Goal: Task Accomplishment & Management: Complete application form

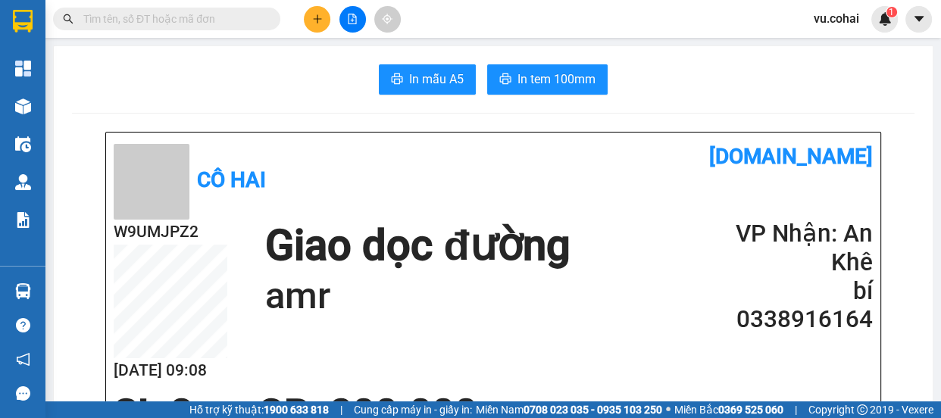
click at [309, 16] on button at bounding box center [317, 19] width 27 height 27
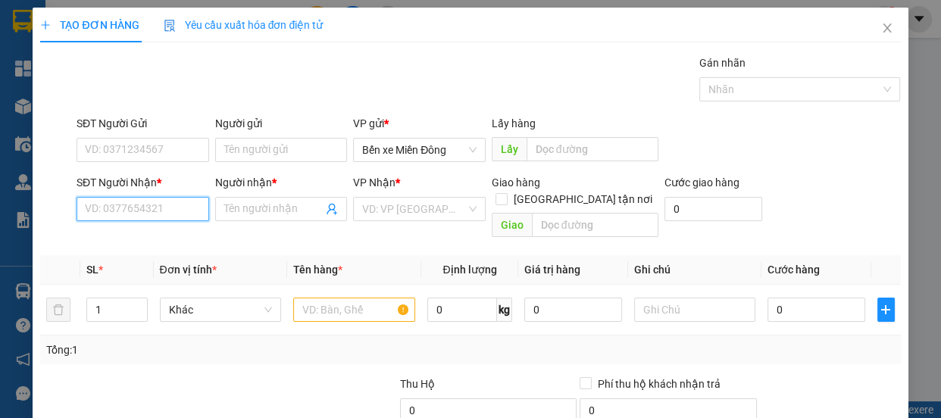
click at [123, 204] on input "SĐT Người Nhận *" at bounding box center [143, 209] width 133 height 24
type input "0977894804"
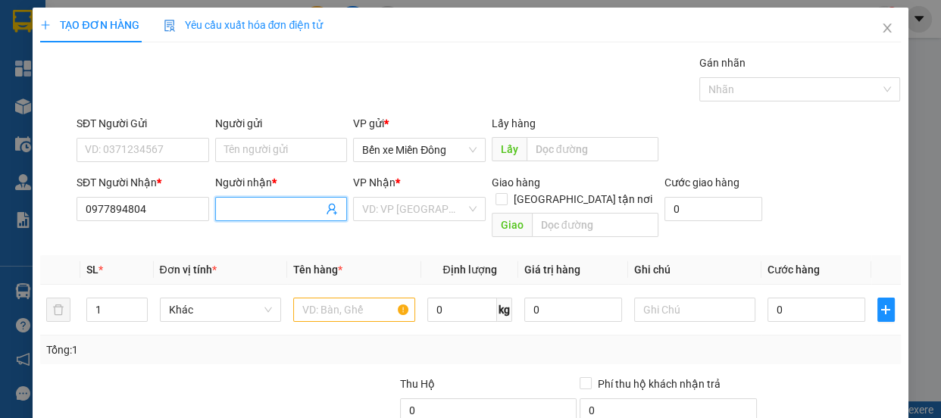
click at [264, 205] on input "Người nhận *" at bounding box center [273, 209] width 99 height 17
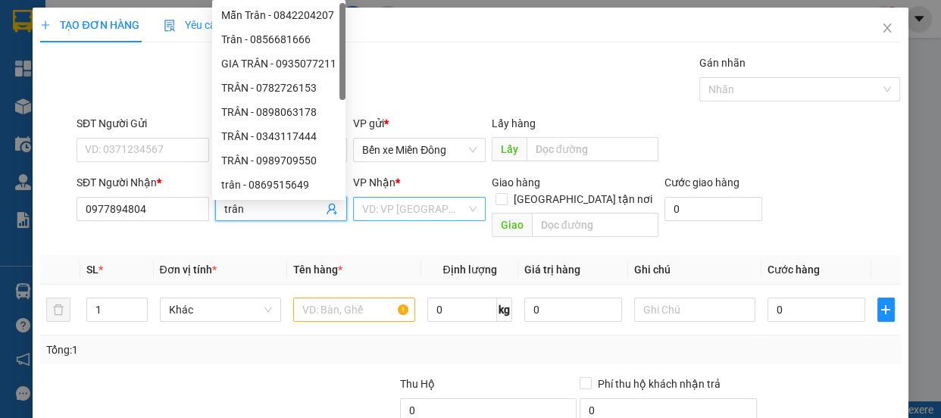
type input "trân"
click at [415, 209] on input "search" at bounding box center [414, 209] width 104 height 23
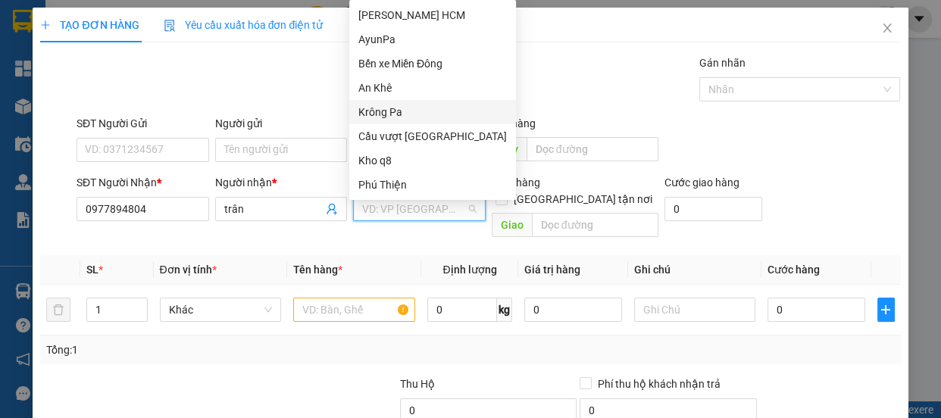
click at [376, 112] on div "Krông Pa" at bounding box center [432, 112] width 148 height 17
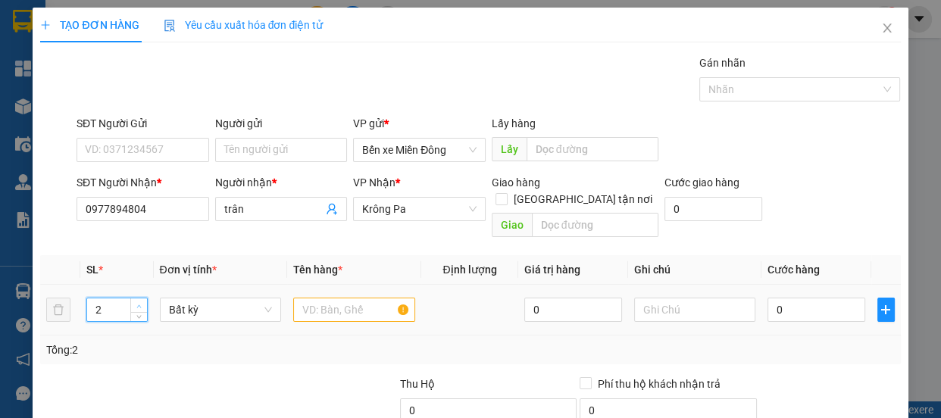
click at [139, 302] on span "up" at bounding box center [139, 306] width 9 height 9
type input "3"
click at [139, 302] on span "up" at bounding box center [139, 306] width 9 height 9
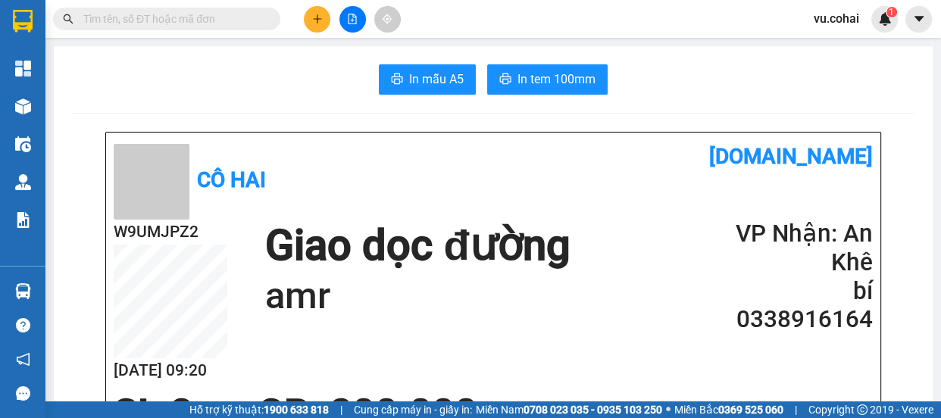
click at [320, 15] on icon "plus" at bounding box center [317, 19] width 11 height 11
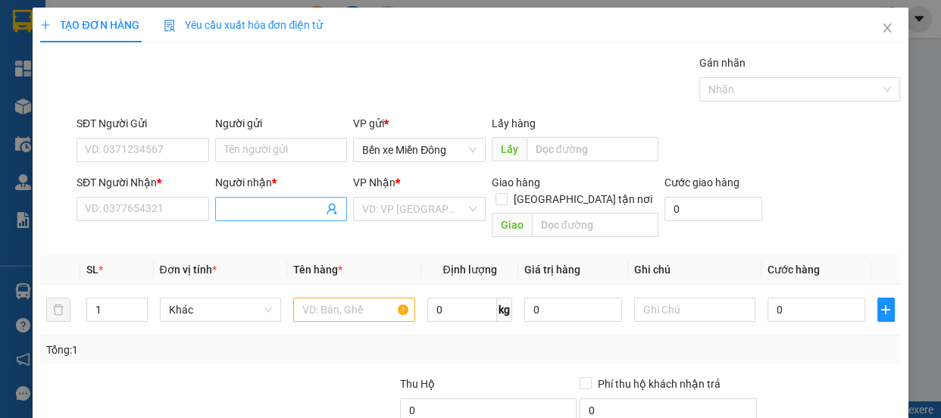
click at [244, 210] on input "Người nhận *" at bounding box center [273, 209] width 99 height 17
type input "luận đèo"
click at [488, 76] on div "Gói vận chuyển * Tiêu chuẩn Gán nhãn Nhãn" at bounding box center [488, 81] width 830 height 53
drag, startPoint x: 280, startPoint y: 222, endPoint x: 283, endPoint y: 214, distance: 8.2
click at [280, 220] on div "Người nhận * luận đèo" at bounding box center [281, 200] width 133 height 53
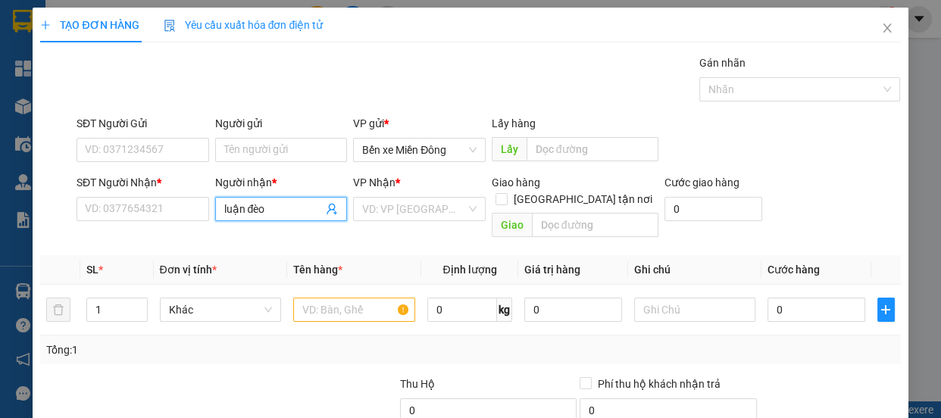
drag, startPoint x: 284, startPoint y: 208, endPoint x: 284, endPoint y: 199, distance: 8.3
click at [284, 199] on span "luận đèo" at bounding box center [281, 209] width 133 height 24
click at [129, 214] on input "SĐT Người Nhận *" at bounding box center [143, 209] width 133 height 24
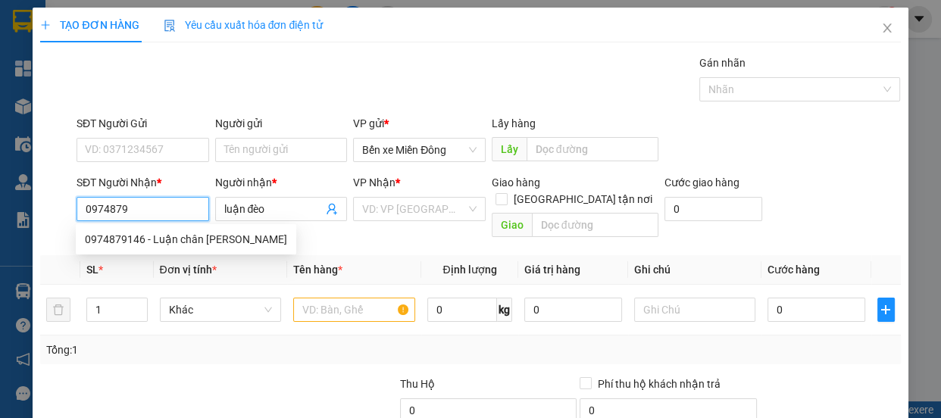
click at [164, 242] on div "0974879146 - Luận chân đèo Tôna" at bounding box center [186, 239] width 202 height 17
type input "0974879146"
type input "Luận chân đèo Tôna"
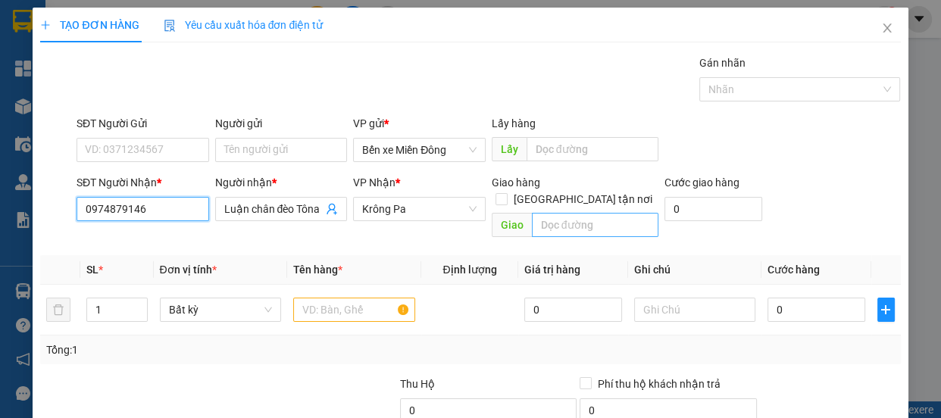
type input "0974879146"
drag, startPoint x: 541, startPoint y: 205, endPoint x: 530, endPoint y: 200, distance: 12.5
click at [538, 213] on input "text" at bounding box center [595, 225] width 127 height 24
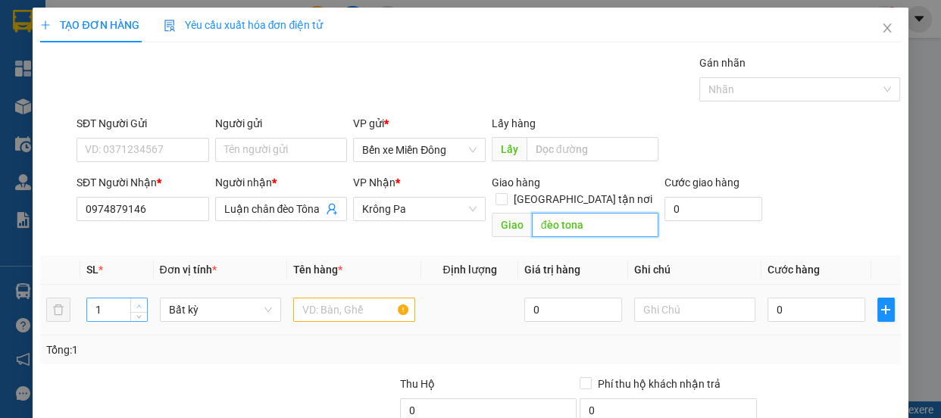
type input "đèo tona"
click at [137, 305] on icon "up" at bounding box center [139, 306] width 5 height 3
click at [139, 304] on icon "up" at bounding box center [138, 306] width 5 height 5
type input "5"
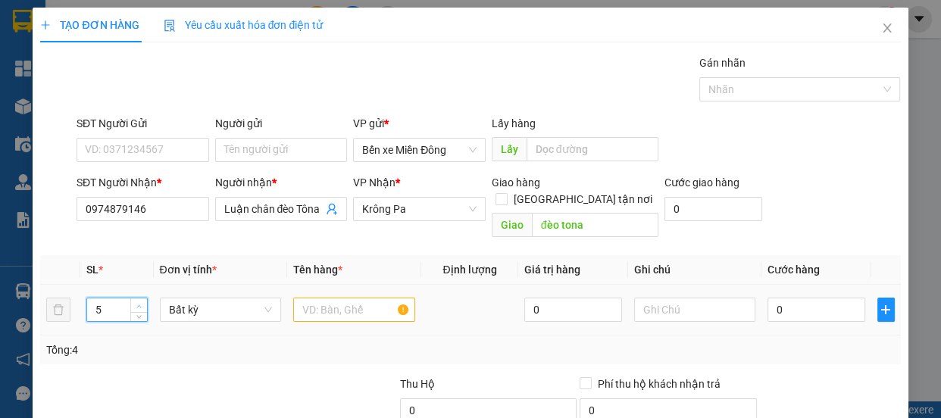
click at [139, 304] on icon "up" at bounding box center [138, 306] width 5 height 5
click at [349, 298] on input "text" at bounding box center [354, 310] width 122 height 24
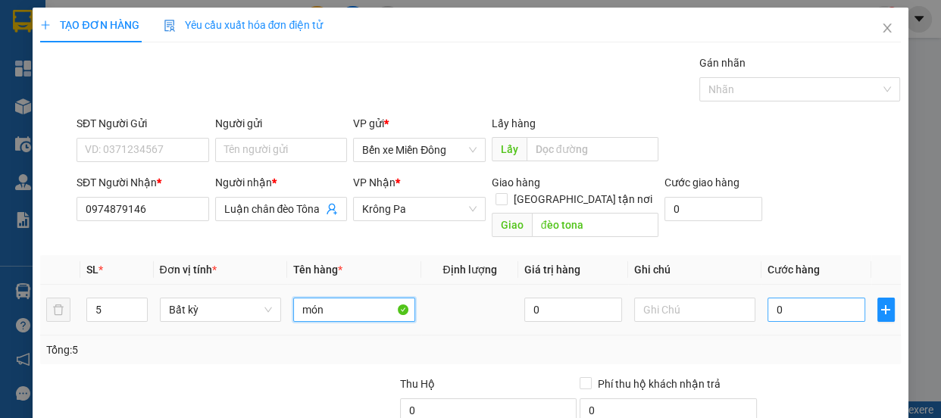
type input "món"
click at [793, 298] on input "0" at bounding box center [816, 310] width 98 height 24
type input "002"
type input "2"
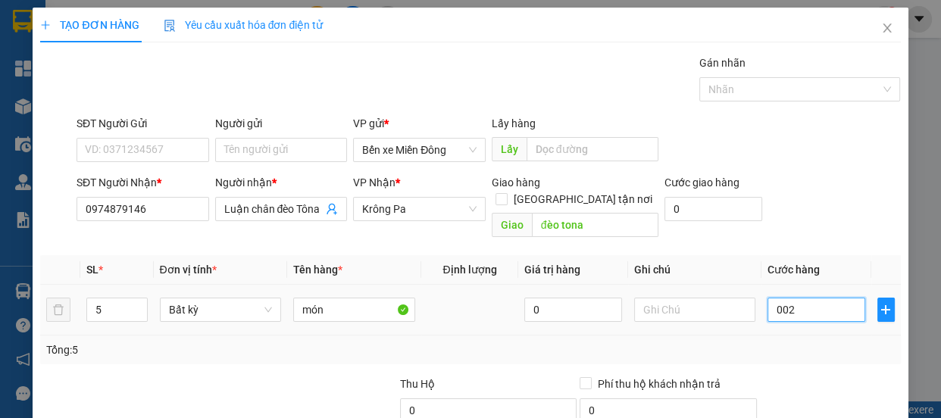
type input "0.025"
type input "25"
type input "00.250"
type input "250"
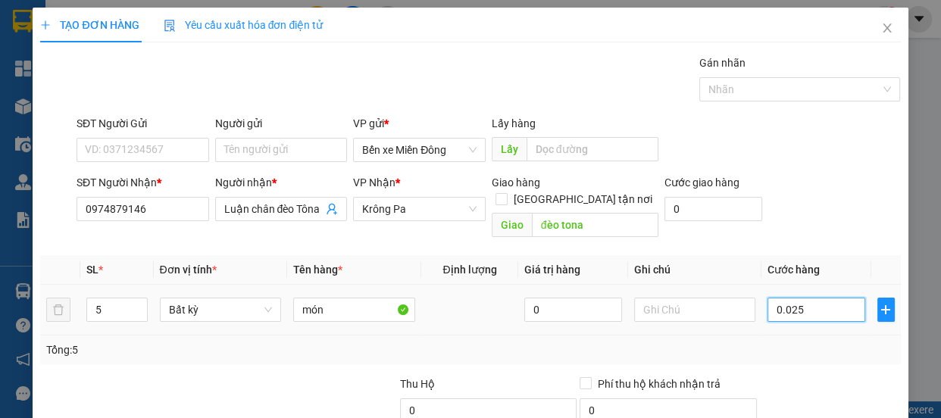
type input "250"
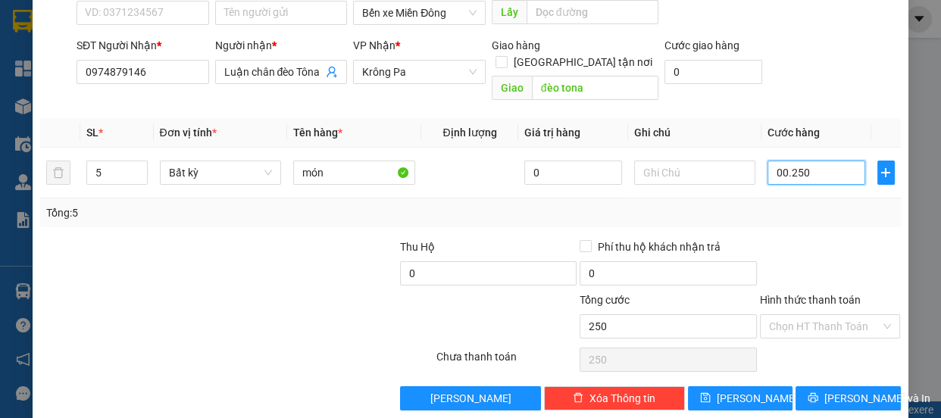
scroll to position [142, 0]
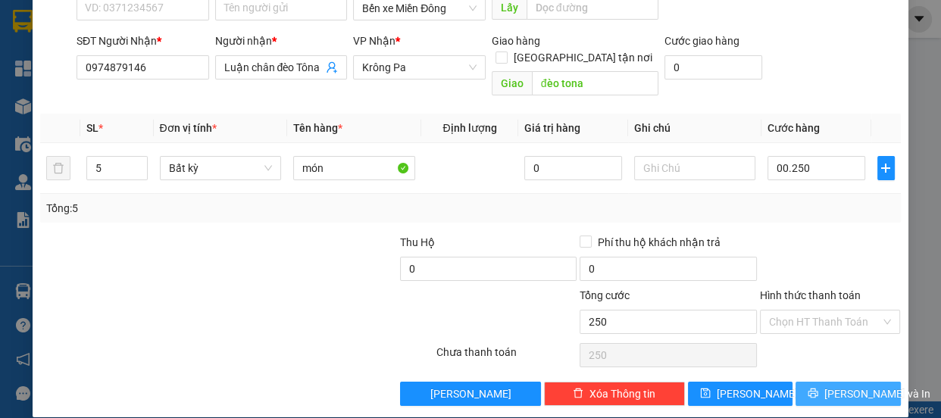
type input "250.000"
click at [814, 388] on icon "printer" at bounding box center [813, 393] width 11 height 11
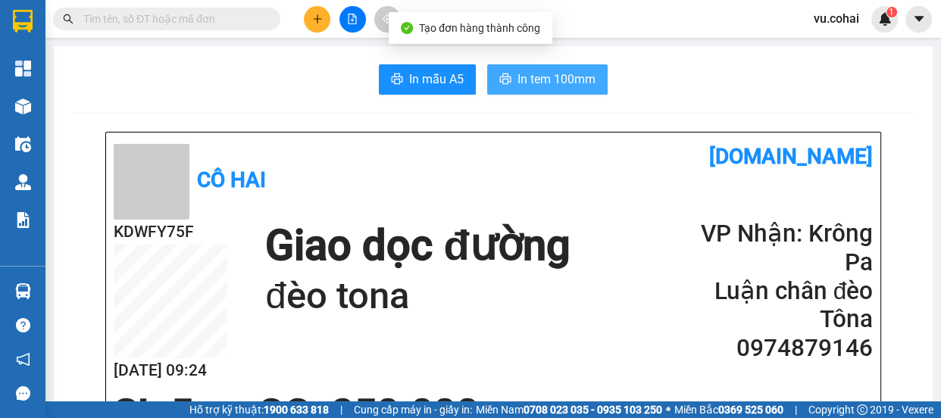
click at [554, 77] on span "In tem 100mm" at bounding box center [556, 79] width 78 height 19
click at [534, 79] on span "In tem 100mm" at bounding box center [556, 79] width 78 height 19
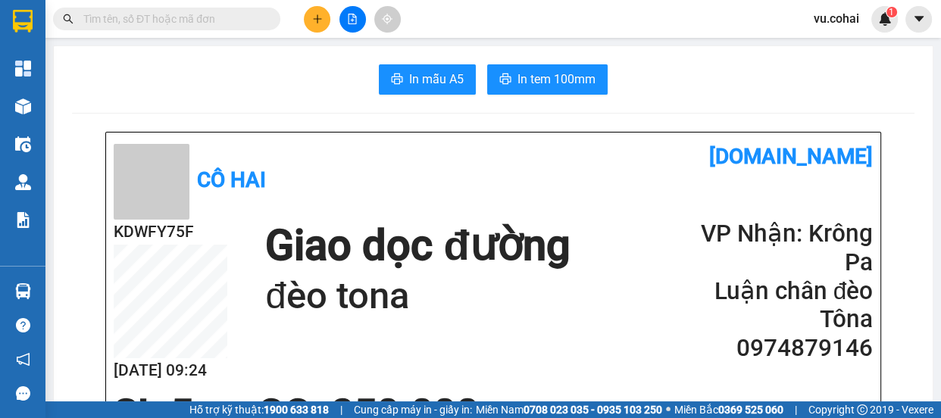
click at [314, 22] on icon "plus" at bounding box center [317, 19] width 11 height 11
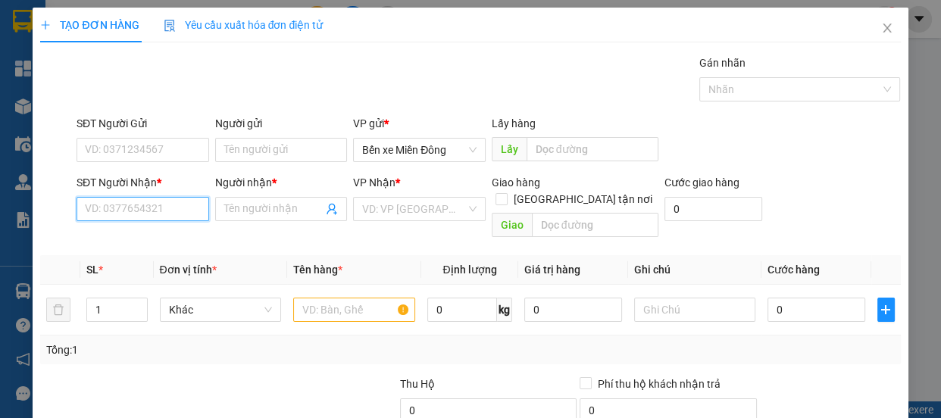
drag, startPoint x: 143, startPoint y: 216, endPoint x: 145, endPoint y: 188, distance: 28.1
click at [143, 211] on input "SĐT Người Nhận *" at bounding box center [143, 209] width 133 height 24
type input "0978146679"
click at [157, 250] on div "0978146679 - việt" at bounding box center [141, 239] width 131 height 24
type input "việt"
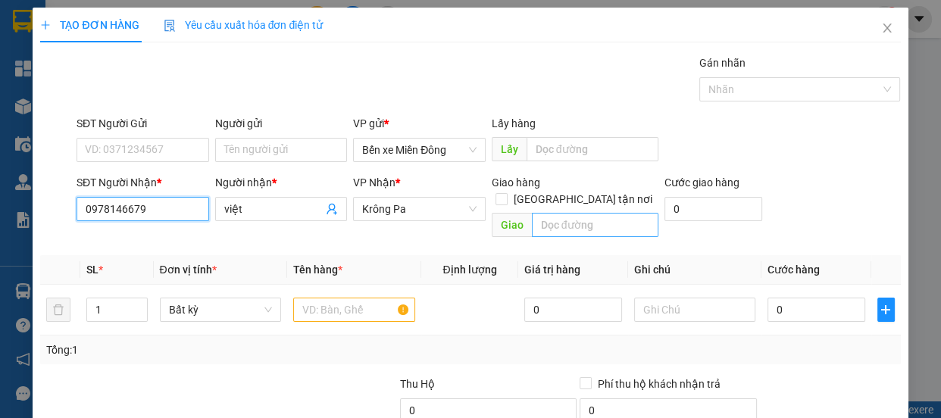
type input "0978146679"
click at [577, 213] on input "text" at bounding box center [595, 225] width 127 height 24
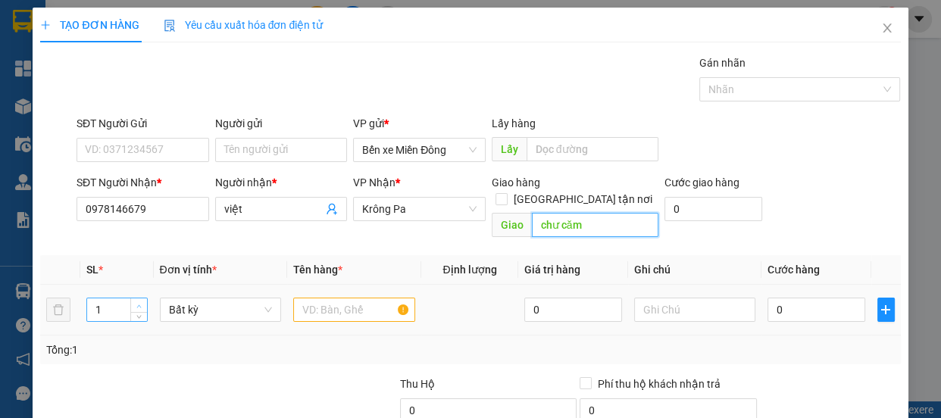
type input "chư căm"
type input "2"
click at [136, 298] on span "Increase Value" at bounding box center [138, 305] width 17 height 14
click at [360, 298] on input "text" at bounding box center [354, 310] width 122 height 24
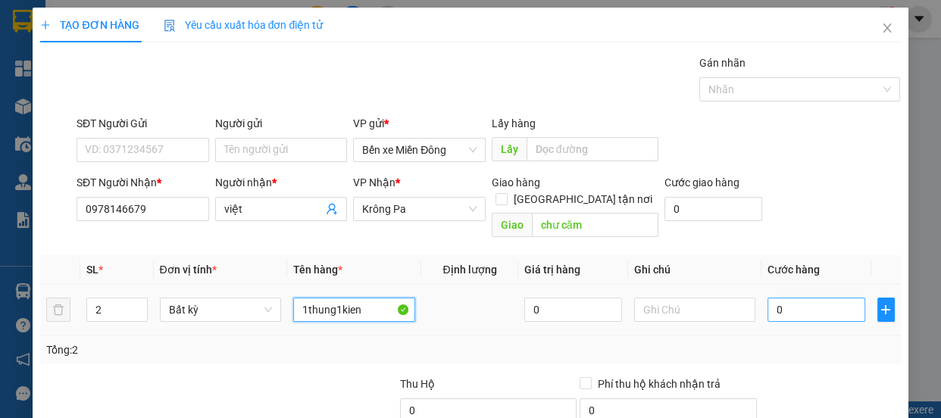
type input "1thung1kien"
click at [789, 298] on input "0" at bounding box center [816, 310] width 98 height 24
type input "002"
type input "2"
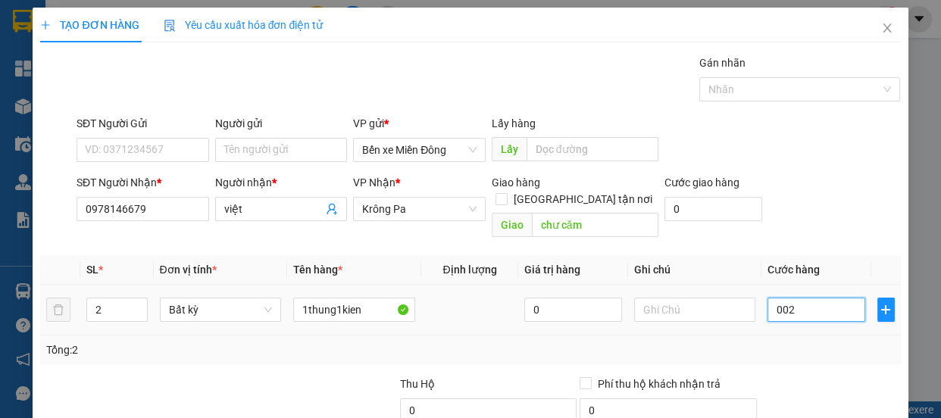
type input "0.025"
type input "25"
type input "00.250"
type input "250"
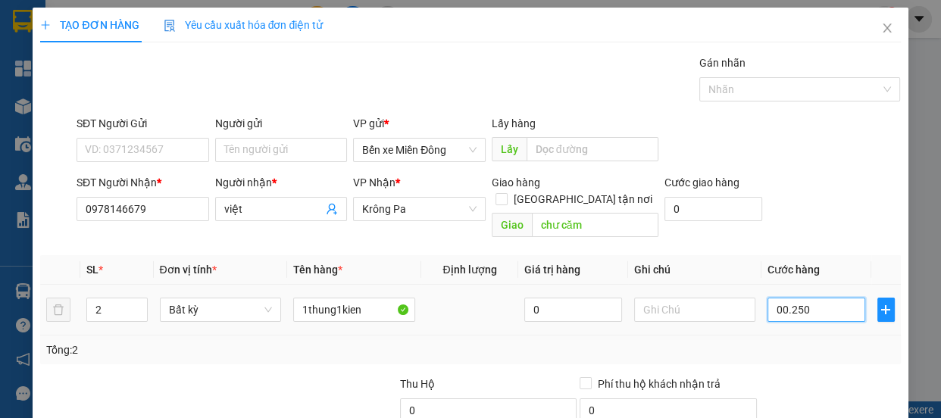
type input "250"
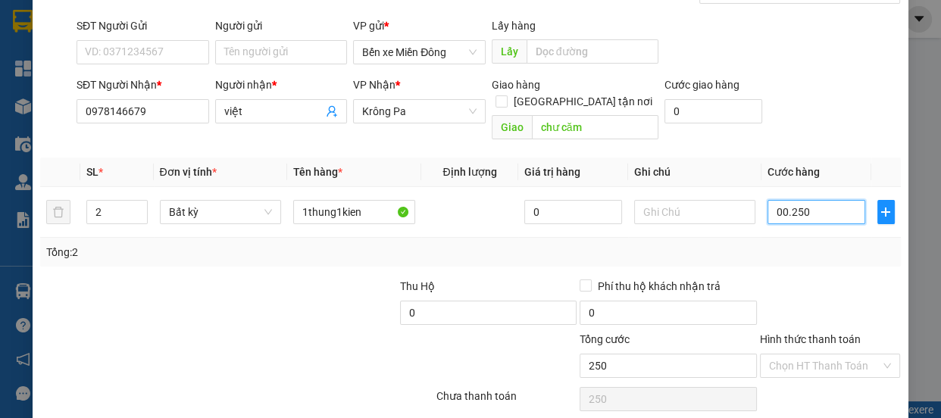
scroll to position [142, 0]
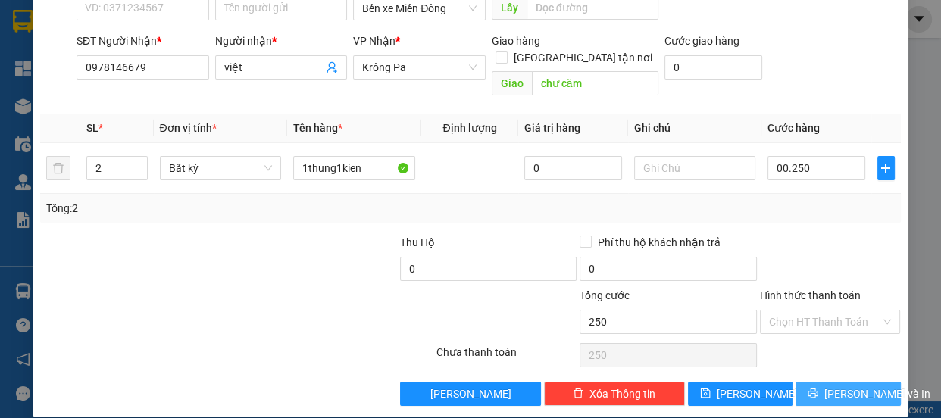
type input "250.000"
click at [815, 389] on icon "printer" at bounding box center [813, 394] width 10 height 10
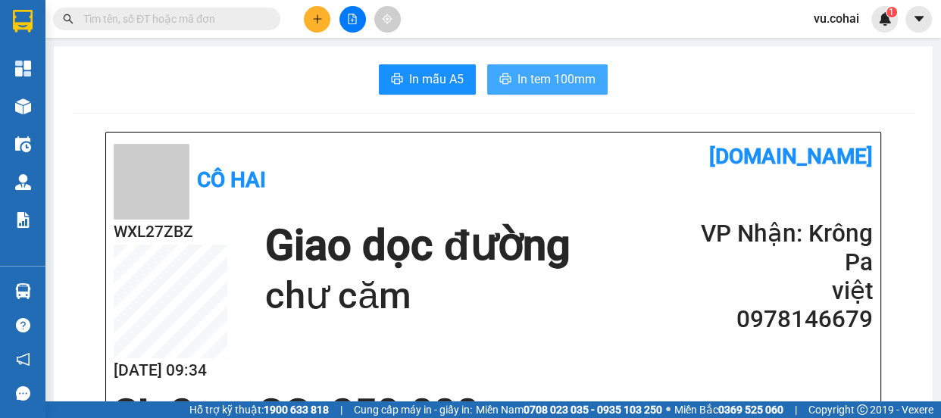
click at [558, 78] on span "In tem 100mm" at bounding box center [556, 79] width 78 height 19
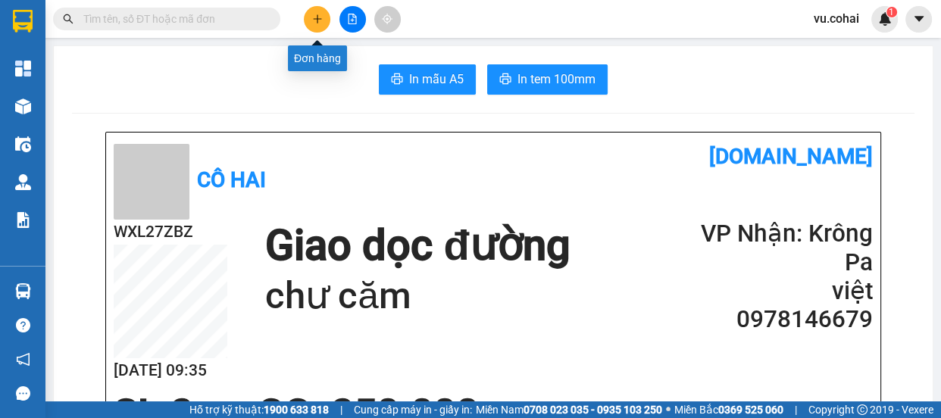
click at [318, 22] on icon "plus" at bounding box center [317, 19] width 11 height 11
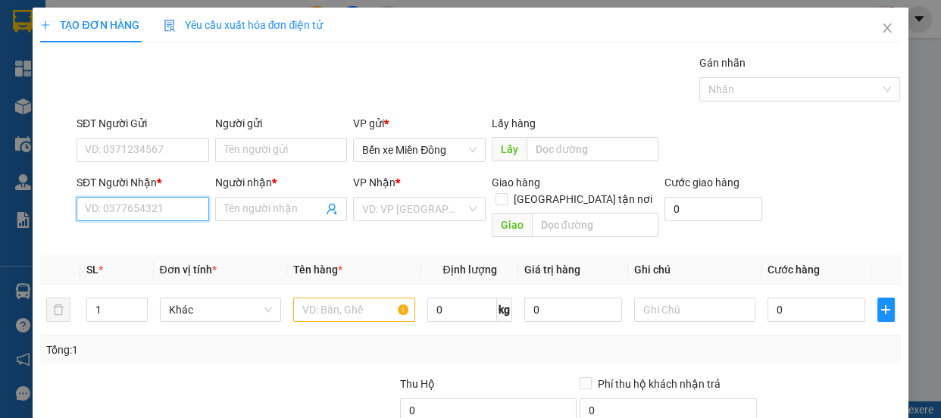
click at [153, 211] on input "SĐT Người Nhận *" at bounding box center [143, 209] width 133 height 24
click at [143, 209] on input "SĐT Người Nhận *" at bounding box center [143, 209] width 133 height 24
type input "0979857519"
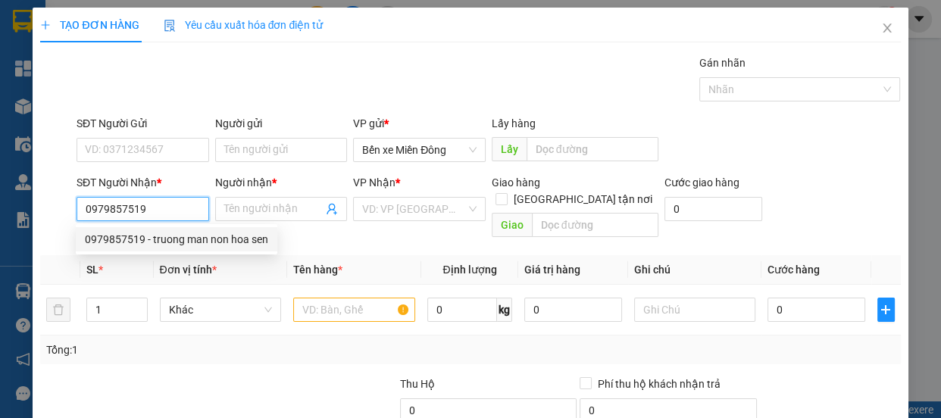
click at [197, 242] on div "0979857519 - truong man non hoa sen" at bounding box center [176, 239] width 183 height 17
type input "truong man non hoa sen"
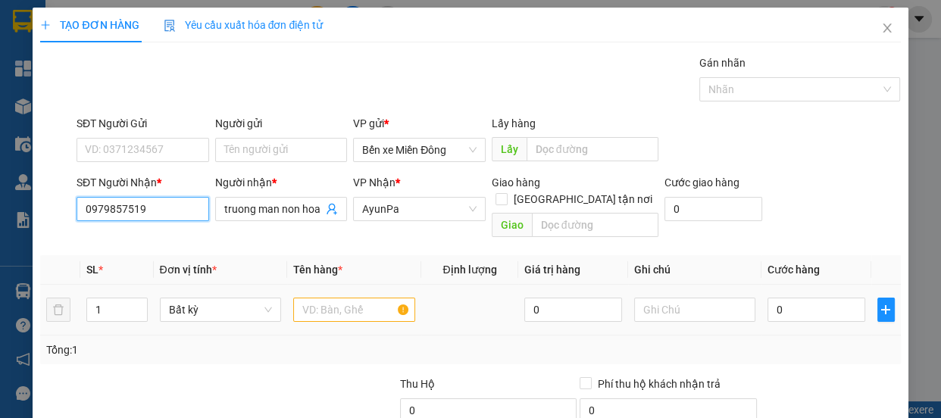
type input "0979857519"
click at [338, 298] on input "text" at bounding box center [354, 310] width 122 height 24
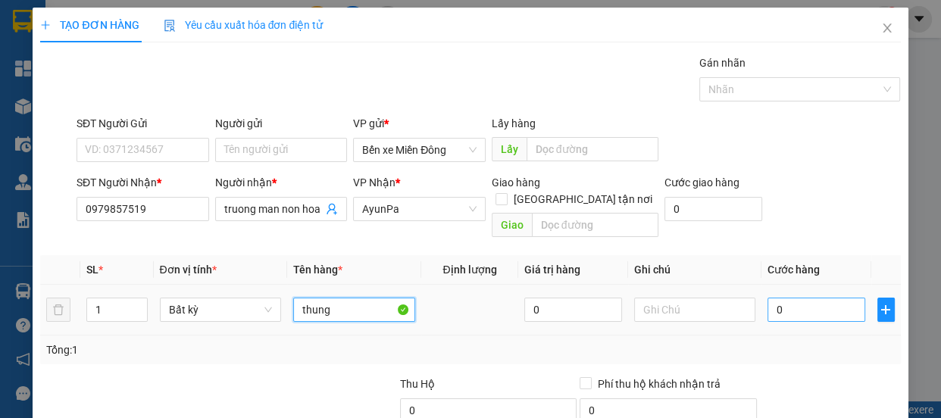
type input "thung"
click at [806, 299] on input "0" at bounding box center [816, 310] width 98 height 24
type input "001"
type input "1"
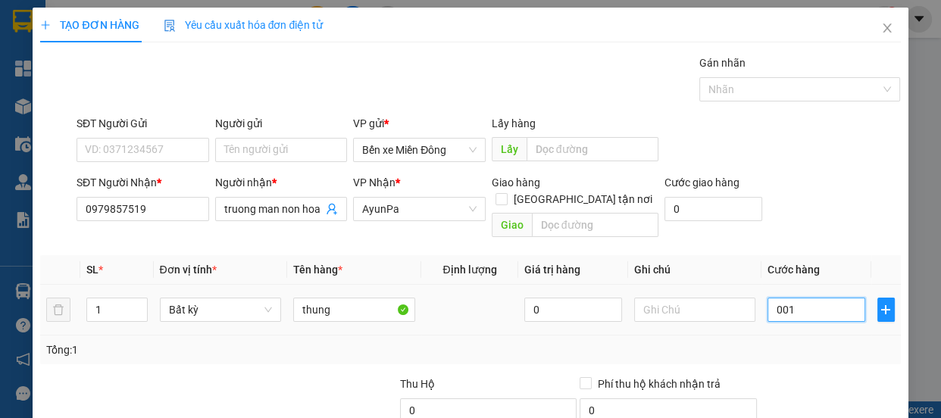
type input "0.015"
type input "15"
type input "00.150"
type input "150"
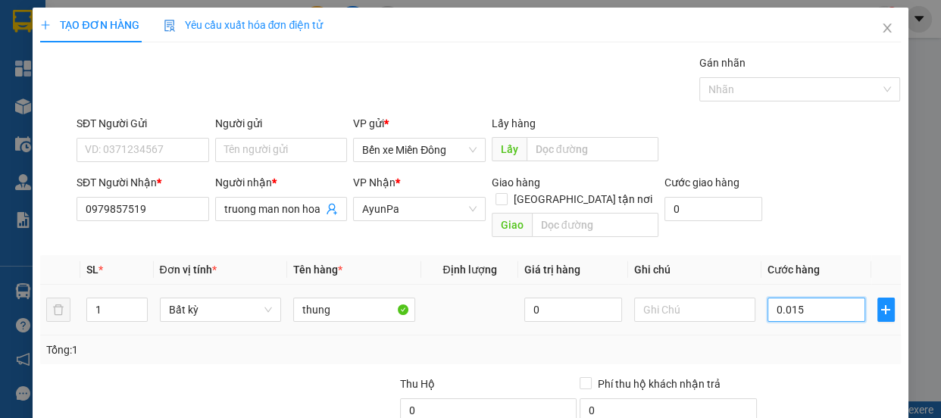
type input "150"
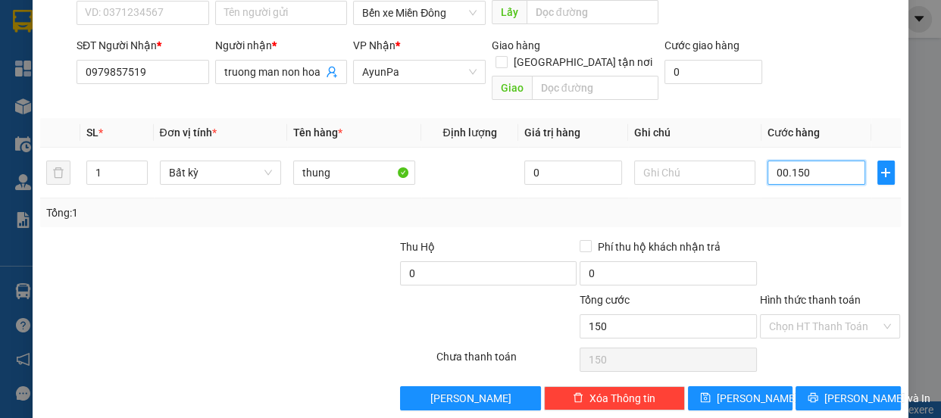
scroll to position [142, 0]
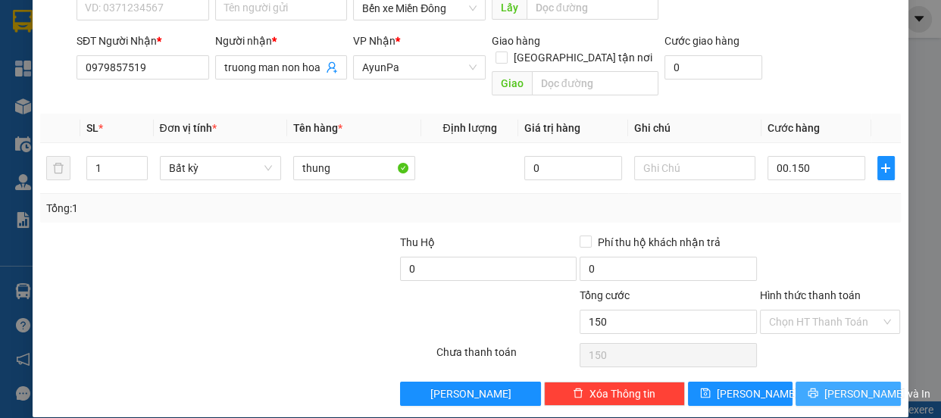
type input "150.000"
click at [850, 382] on button "[PERSON_NAME] và In" at bounding box center [847, 394] width 105 height 24
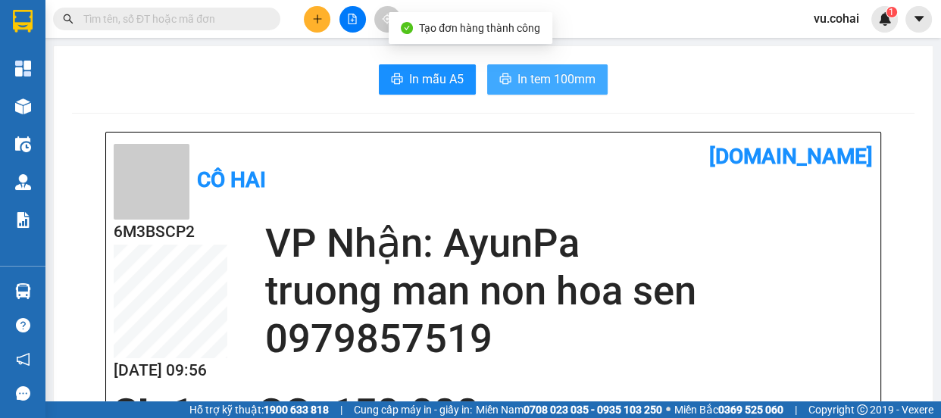
click at [554, 80] on span "In tem 100mm" at bounding box center [556, 79] width 78 height 19
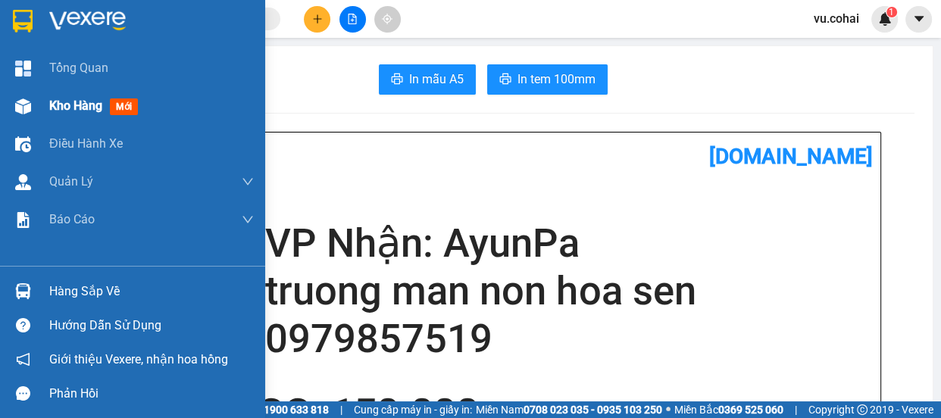
click at [54, 120] on div "Kho hàng mới" at bounding box center [151, 106] width 205 height 38
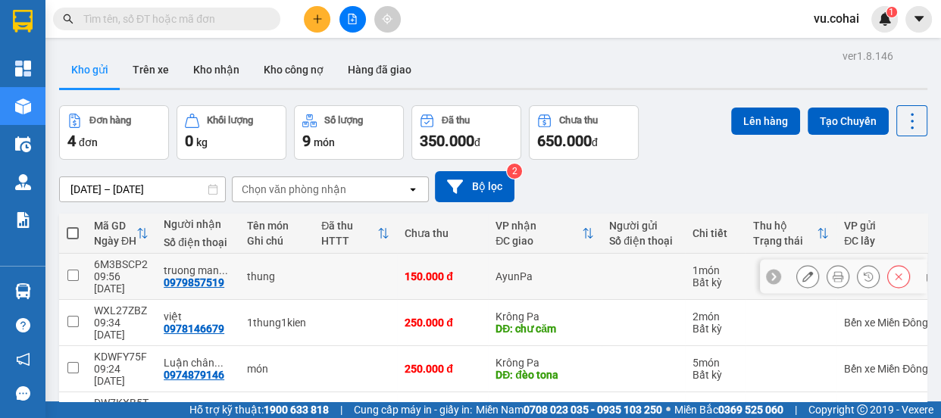
click at [810, 273] on div at bounding box center [853, 276] width 114 height 23
click at [797, 270] on button at bounding box center [807, 277] width 21 height 27
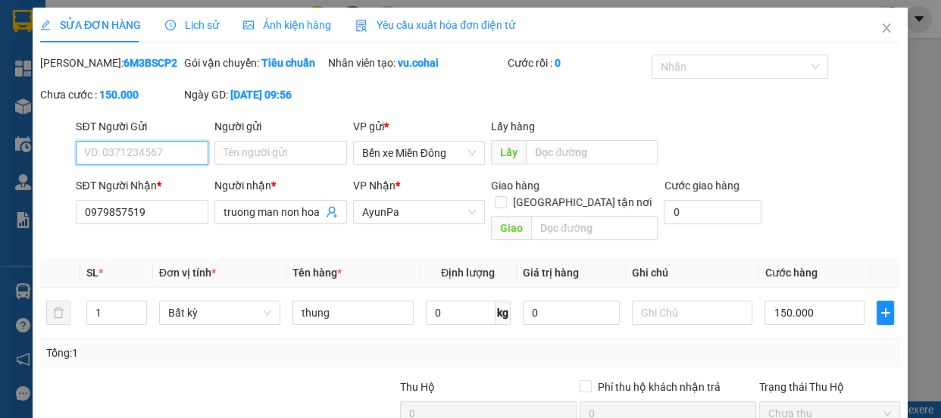
type input "0979857519"
type input "truong man non hoa sen"
type input "0"
type input "150.000"
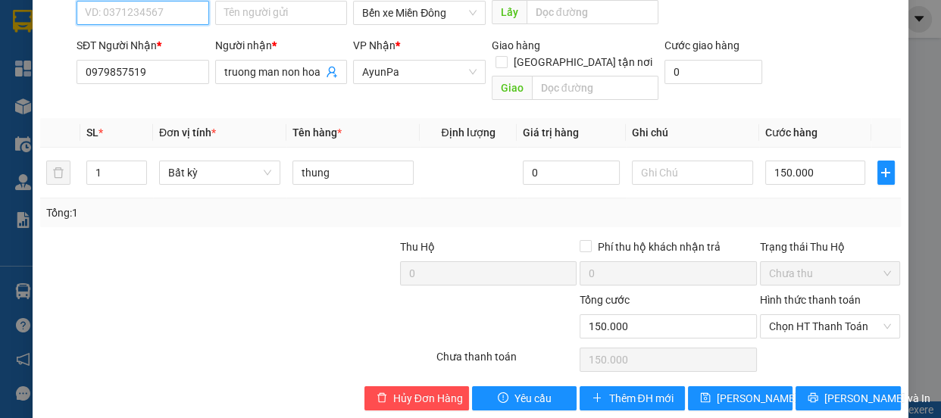
scroll to position [161, 0]
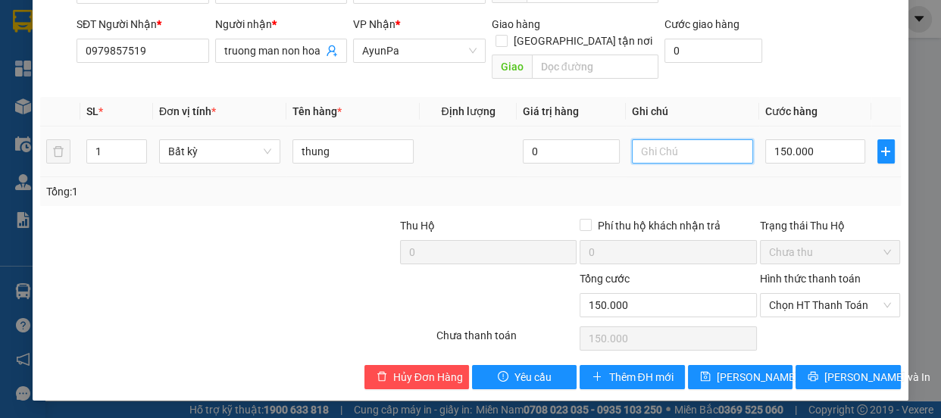
click at [641, 156] on input "text" at bounding box center [692, 151] width 121 height 24
type input "giao tận nơi"
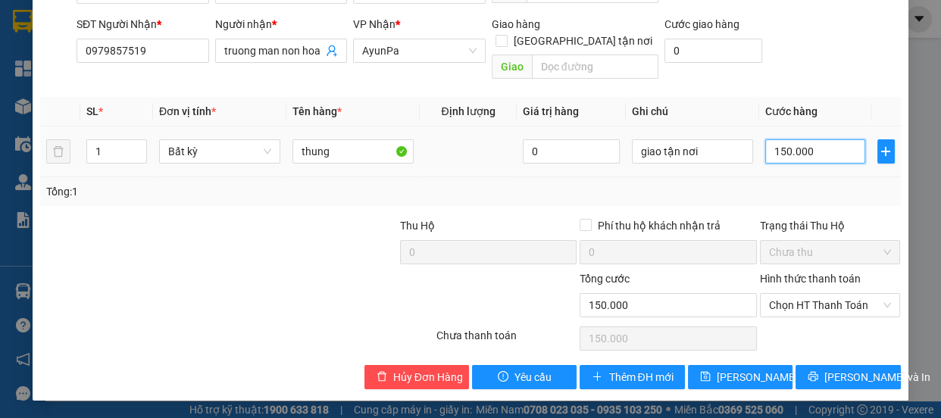
click at [811, 144] on input "150.000" at bounding box center [815, 151] width 100 height 24
type input "0"
type input "002"
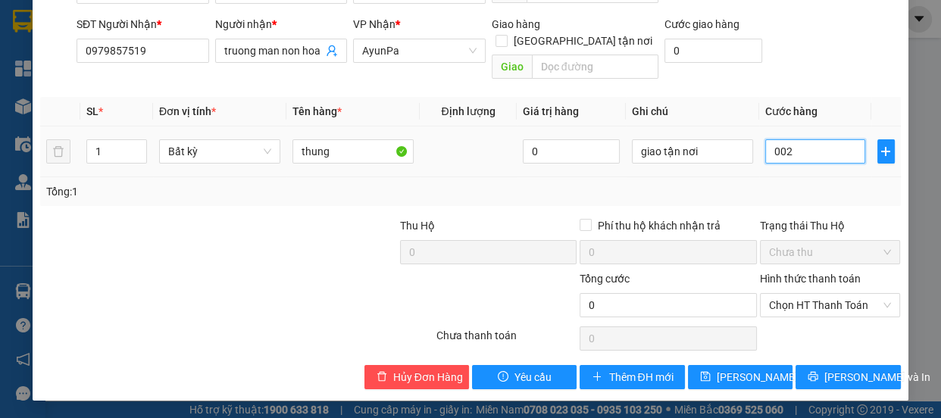
type input "2"
type input "0.025"
type input "25"
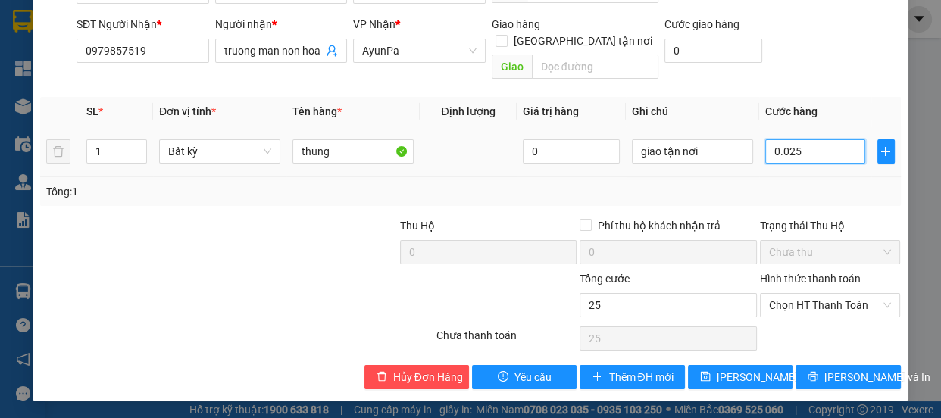
type input "00.250"
type input "250"
type input "0.002.500"
type input "2.500"
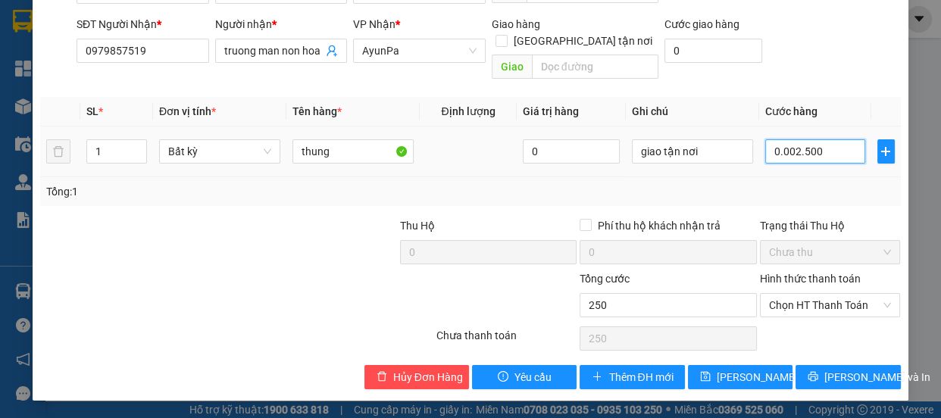
type input "2.500"
type input "25.000"
type input "00.000.250.000"
type input "250.000"
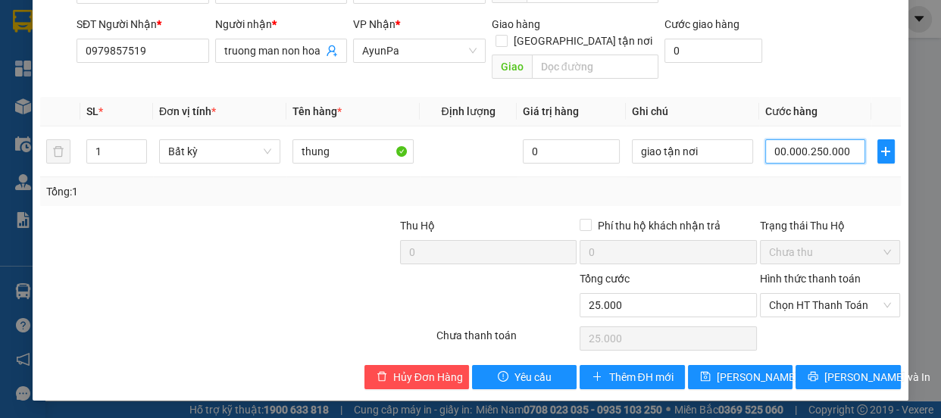
type input "250.000"
type input "00.250.000"
type input "250.000"
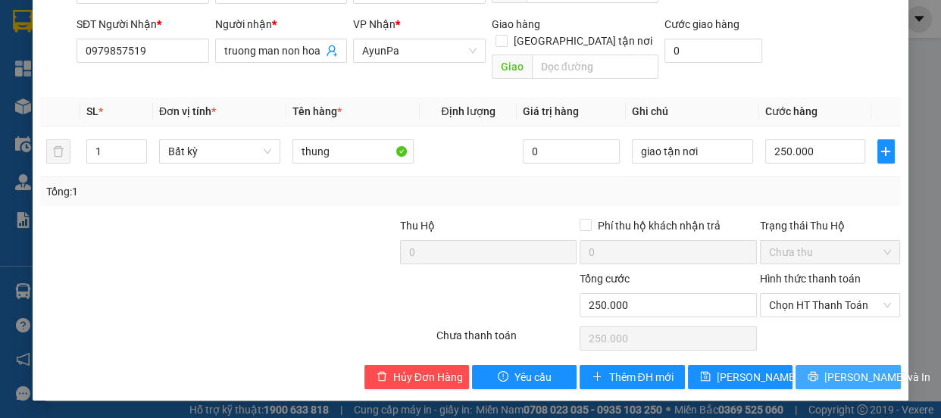
click at [834, 378] on span "[PERSON_NAME] và In" at bounding box center [877, 377] width 106 height 17
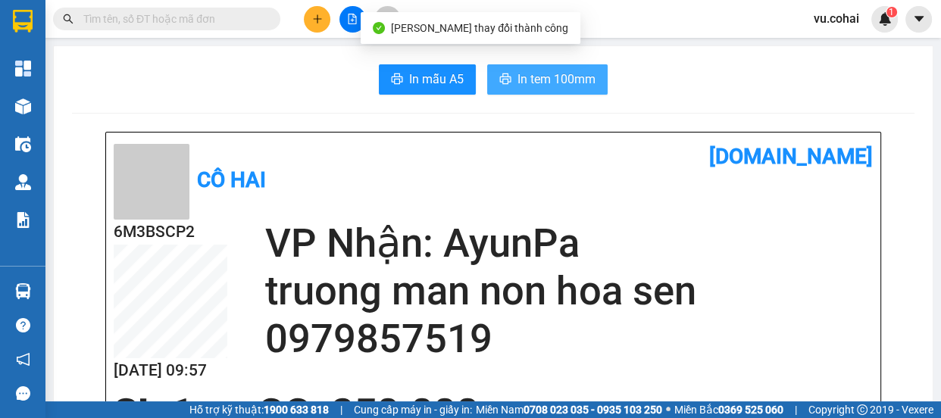
click at [552, 83] on span "In tem 100mm" at bounding box center [556, 79] width 78 height 19
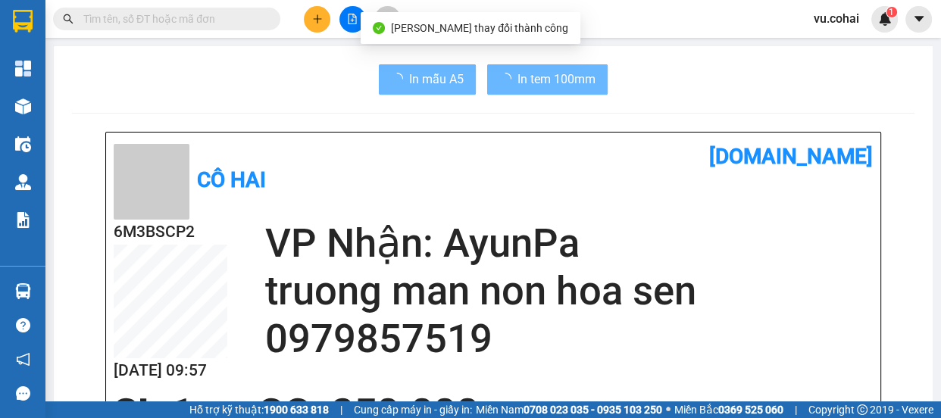
scroll to position [68, 0]
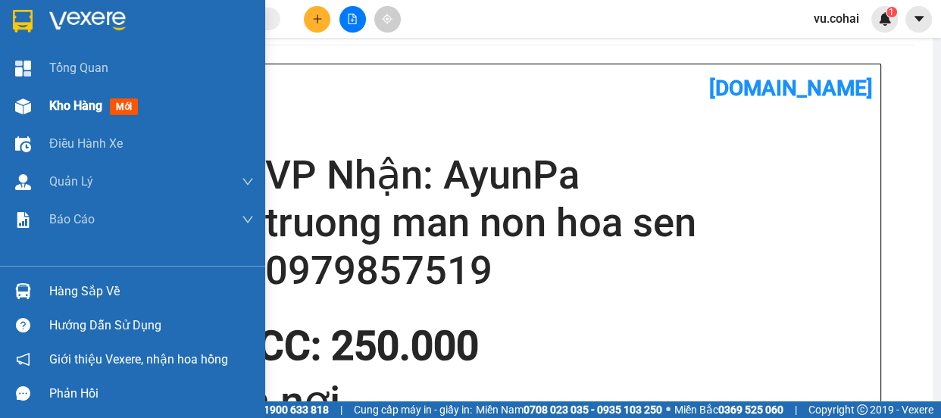
click at [86, 107] on span "Kho hàng" at bounding box center [75, 105] width 53 height 14
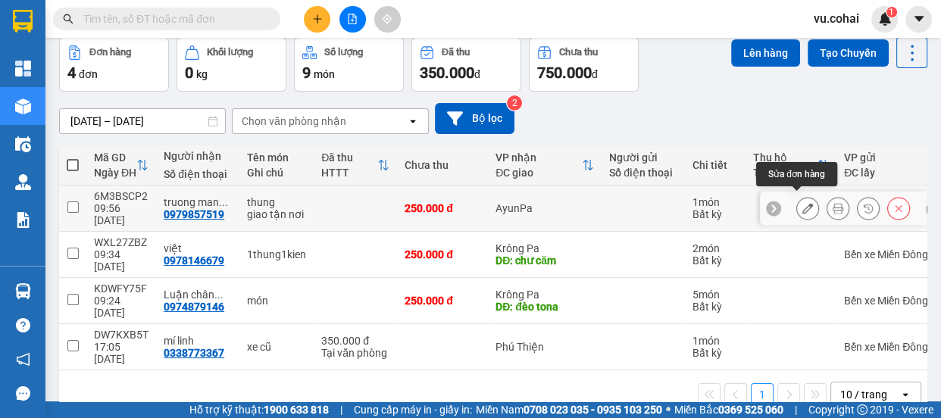
click at [802, 205] on icon at bounding box center [807, 208] width 11 height 11
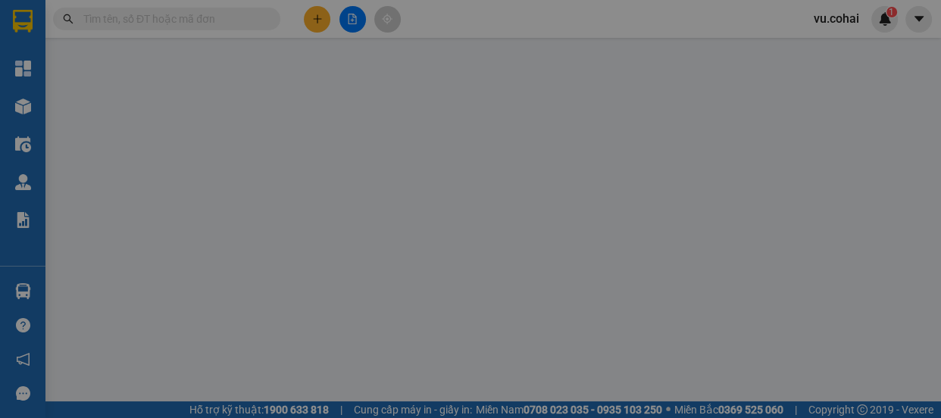
type input "0979857519"
type input "truong man non hoa sen"
type input "0"
type input "250.000"
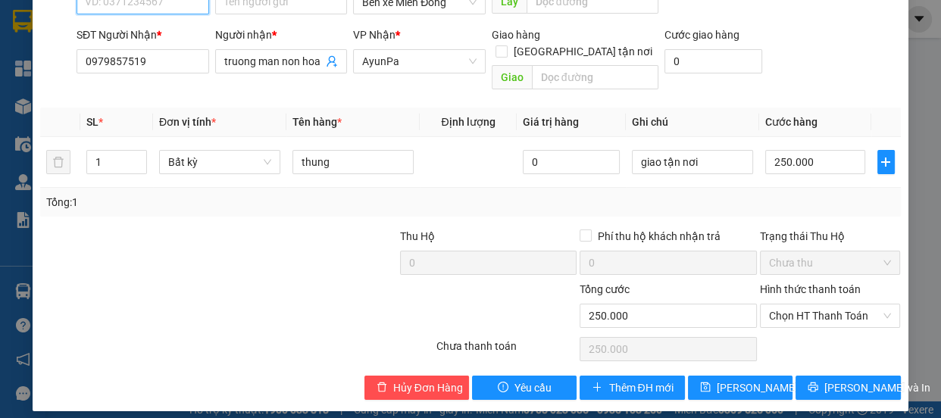
scroll to position [161, 0]
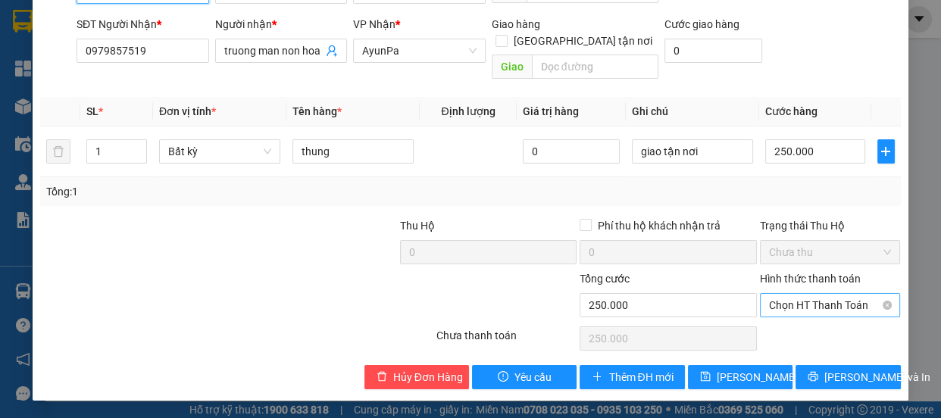
click at [817, 303] on span "Chọn HT Thanh Toán" at bounding box center [830, 305] width 123 height 23
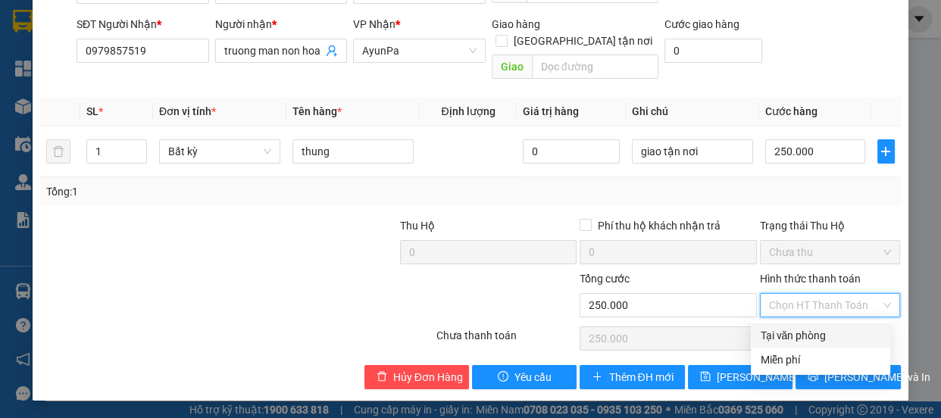
click at [789, 333] on div "Tại văn phòng" at bounding box center [820, 335] width 121 height 17
type input "0"
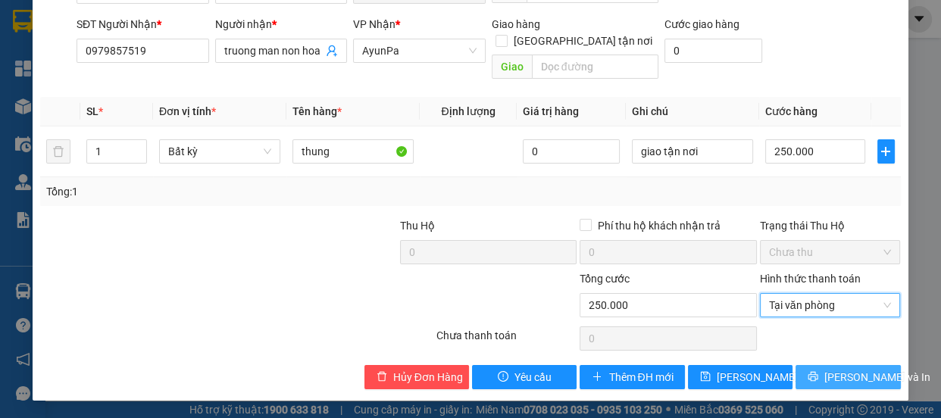
click at [829, 373] on span "[PERSON_NAME] và In" at bounding box center [877, 377] width 106 height 17
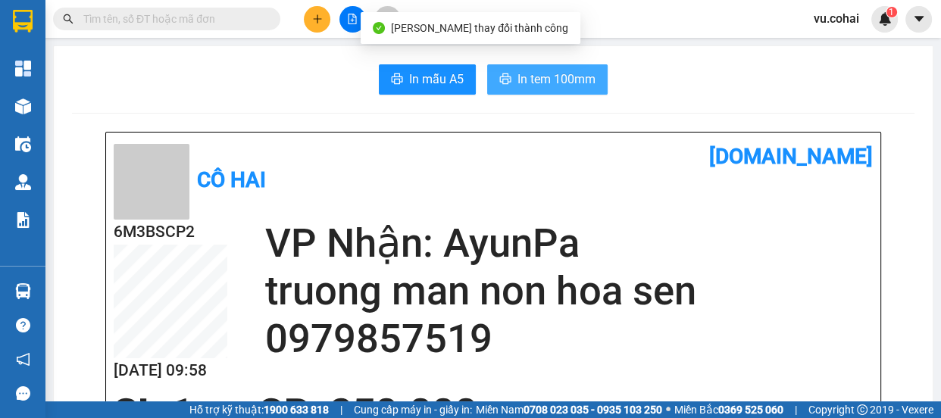
click at [552, 86] on span "In tem 100mm" at bounding box center [556, 79] width 78 height 19
